Goal: Task Accomplishment & Management: Use online tool/utility

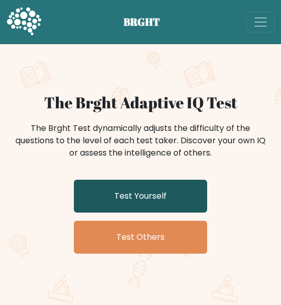
click at [171, 206] on link "Test Yourself" at bounding box center [140, 196] width 133 height 33
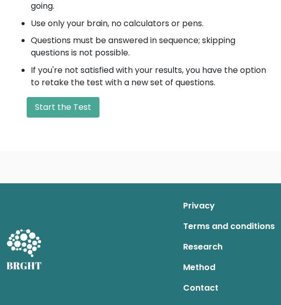
scroll to position [495, 0]
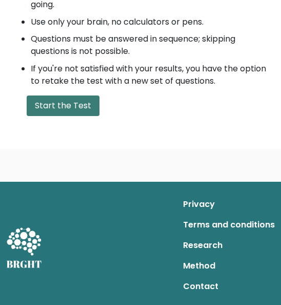
click at [75, 114] on button "Start the Test" at bounding box center [63, 105] width 73 height 21
click at [79, 107] on button "Start the Test" at bounding box center [63, 105] width 73 height 21
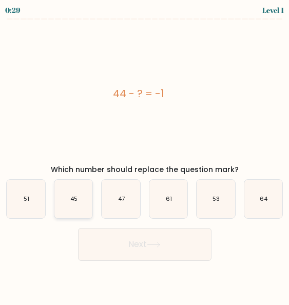
click at [84, 191] on icon "45" at bounding box center [73, 199] width 38 height 38
click at [145, 155] on input "b. 45" at bounding box center [145, 153] width 1 height 3
radio input "true"
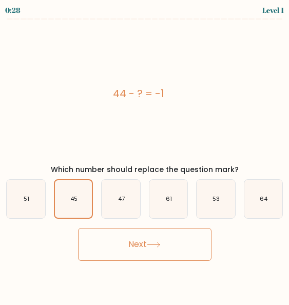
click at [140, 252] on button "Next" at bounding box center [144, 244] width 133 height 33
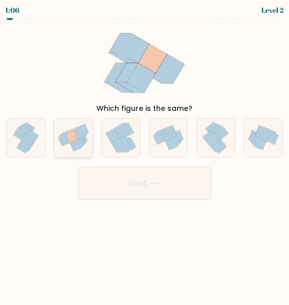
click at [80, 136] on icon at bounding box center [79, 134] width 11 height 12
click at [145, 152] on input "b." at bounding box center [145, 153] width 1 height 3
radio input "true"
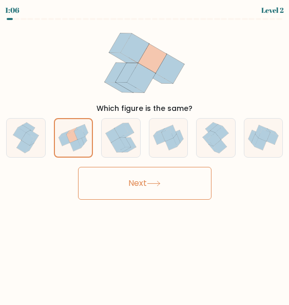
click at [129, 185] on button "Next" at bounding box center [144, 183] width 133 height 33
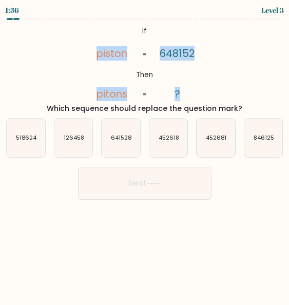
drag, startPoint x: 88, startPoint y: 45, endPoint x: 184, endPoint y: 78, distance: 101.1
click at [184, 78] on icon "@import url('https://fonts.googleapis.com/css?family=Abril+Fatface:400,100,100i…" at bounding box center [145, 62] width 126 height 77
